Goal: Download file/media

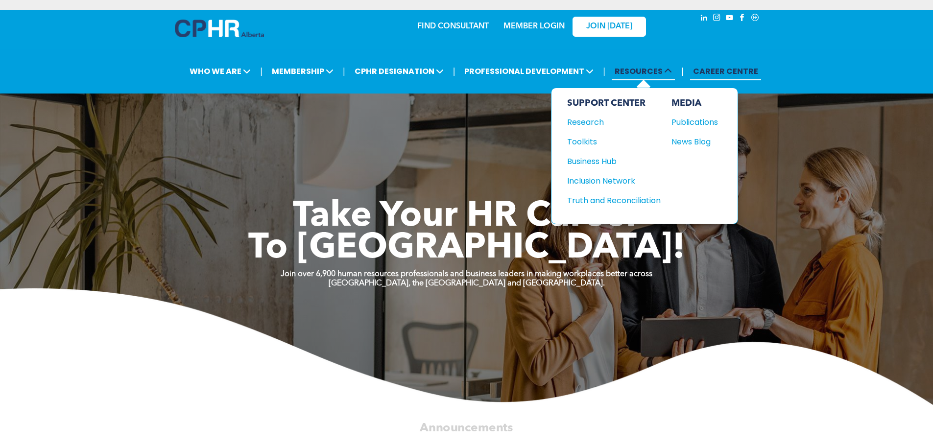
click at [639, 70] on span "RESOURCES" at bounding box center [643, 71] width 63 height 18
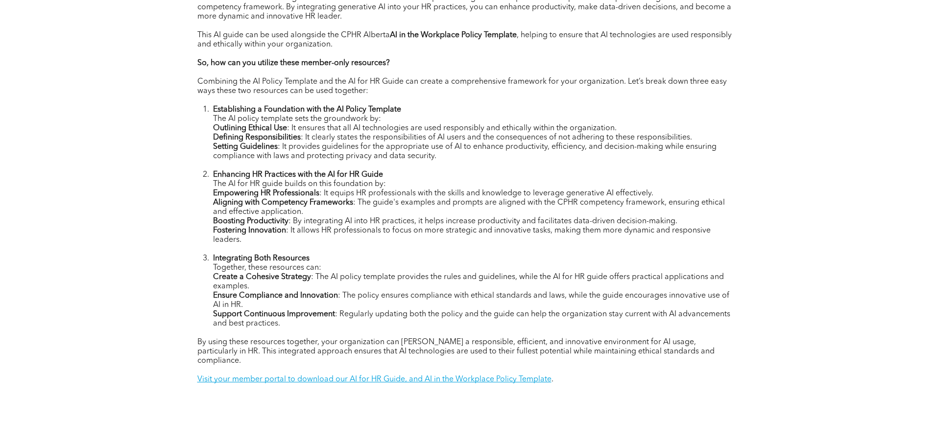
scroll to position [491, 0]
click at [337, 375] on link "Visit your member portal to download our AI for HR Guide, and AI in the Workpla…" at bounding box center [374, 379] width 354 height 8
